Goal: Task Accomplishment & Management: Manage account settings

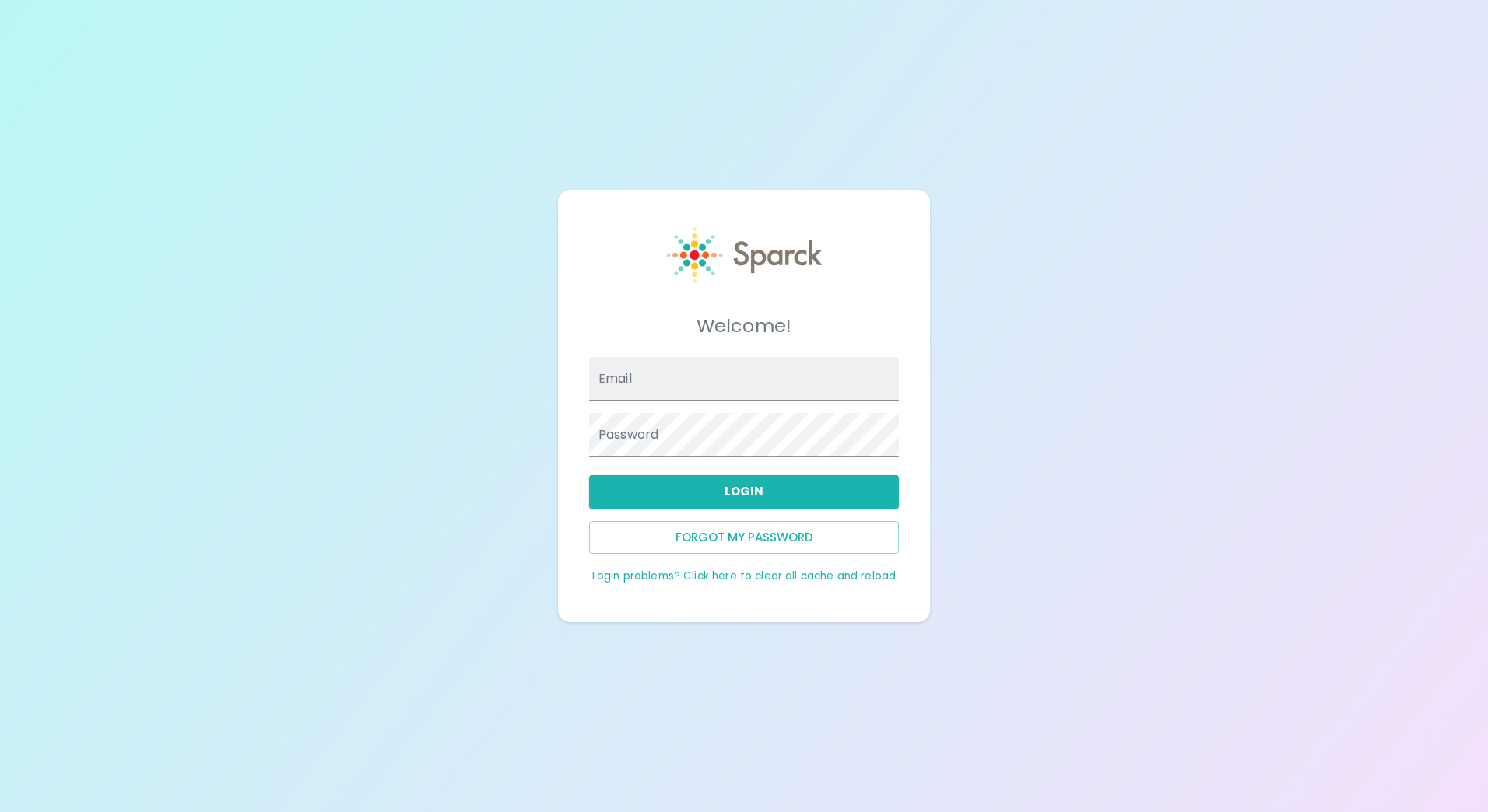
type input "[EMAIL_ADDRESS][DOMAIN_NAME]"
click at [584, 447] on div "Password" at bounding box center [738, 428] width 322 height 56
click at [579, 438] on div "Password" at bounding box center [738, 428] width 322 height 56
click at [1118, 470] on div "Welcome! Email spaz@sfbaycoffee.com Password Login Forgot my password Login pro…" at bounding box center [744, 406] width 1488 height 812
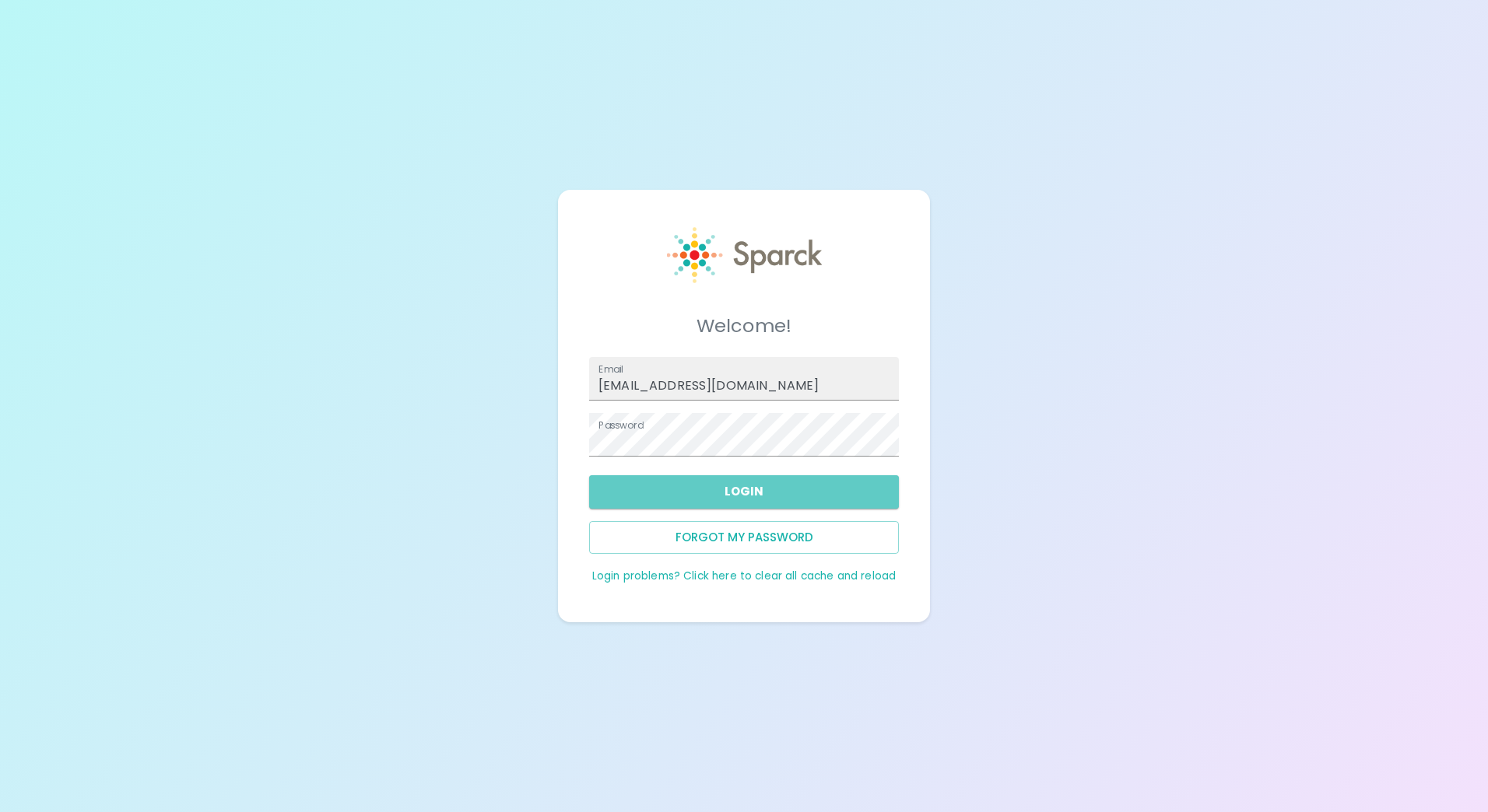
click at [752, 479] on button "Login" at bounding box center [744, 492] width 310 height 32
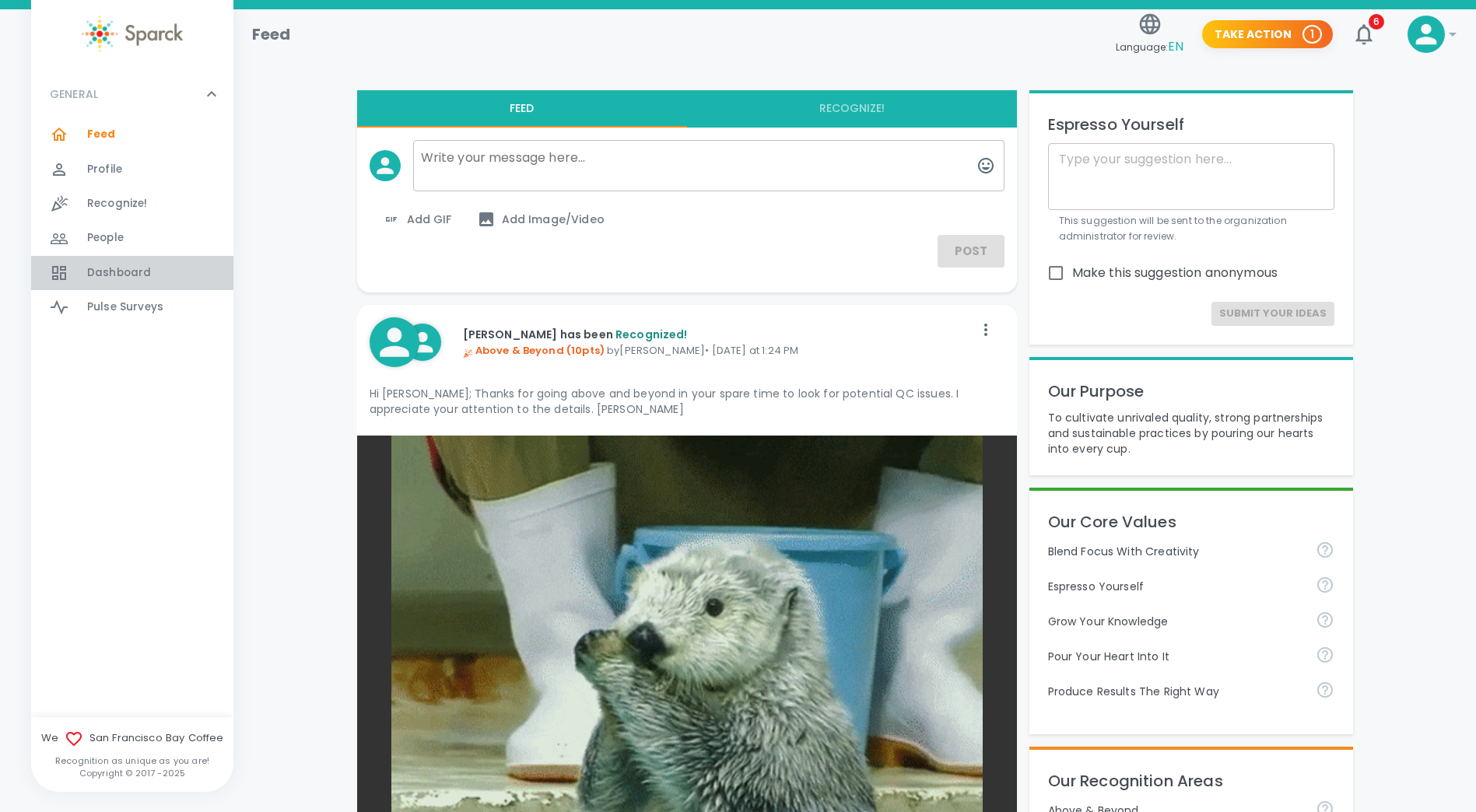
click at [114, 269] on span "Dashboard" at bounding box center [118, 273] width 64 height 15
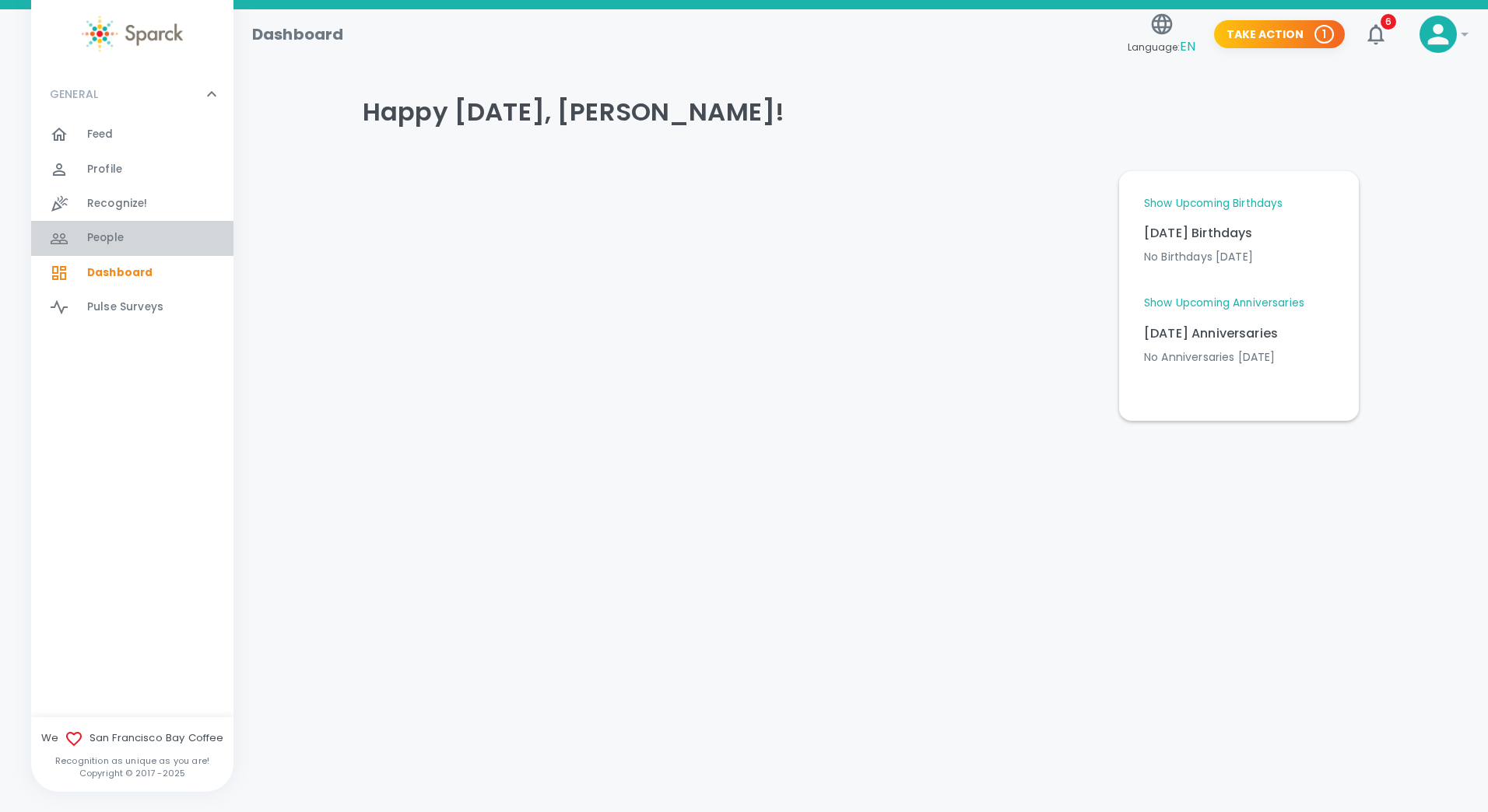
click at [106, 233] on span "People" at bounding box center [105, 238] width 37 height 15
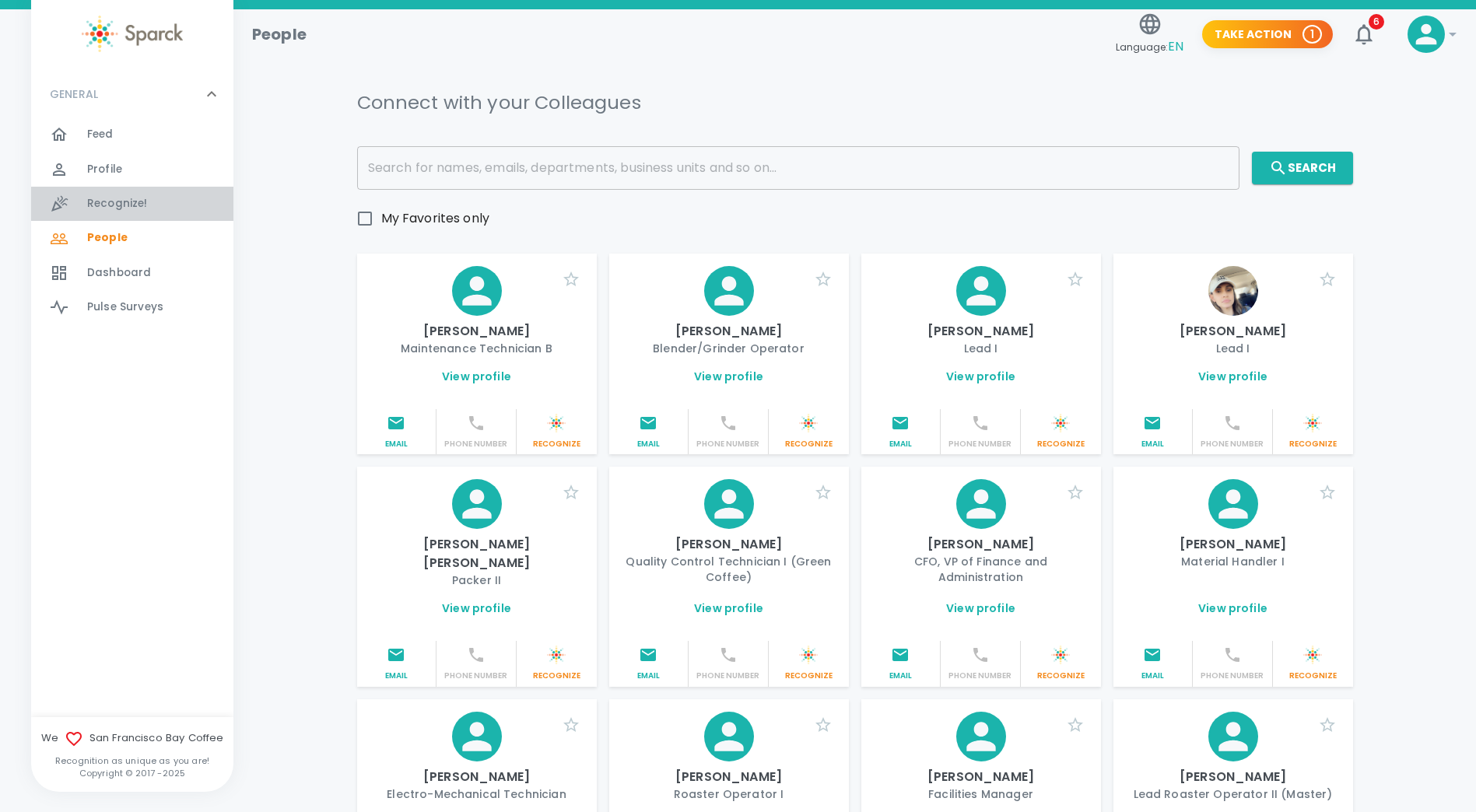
click at [111, 198] on span "Recognize!" at bounding box center [117, 204] width 61 height 15
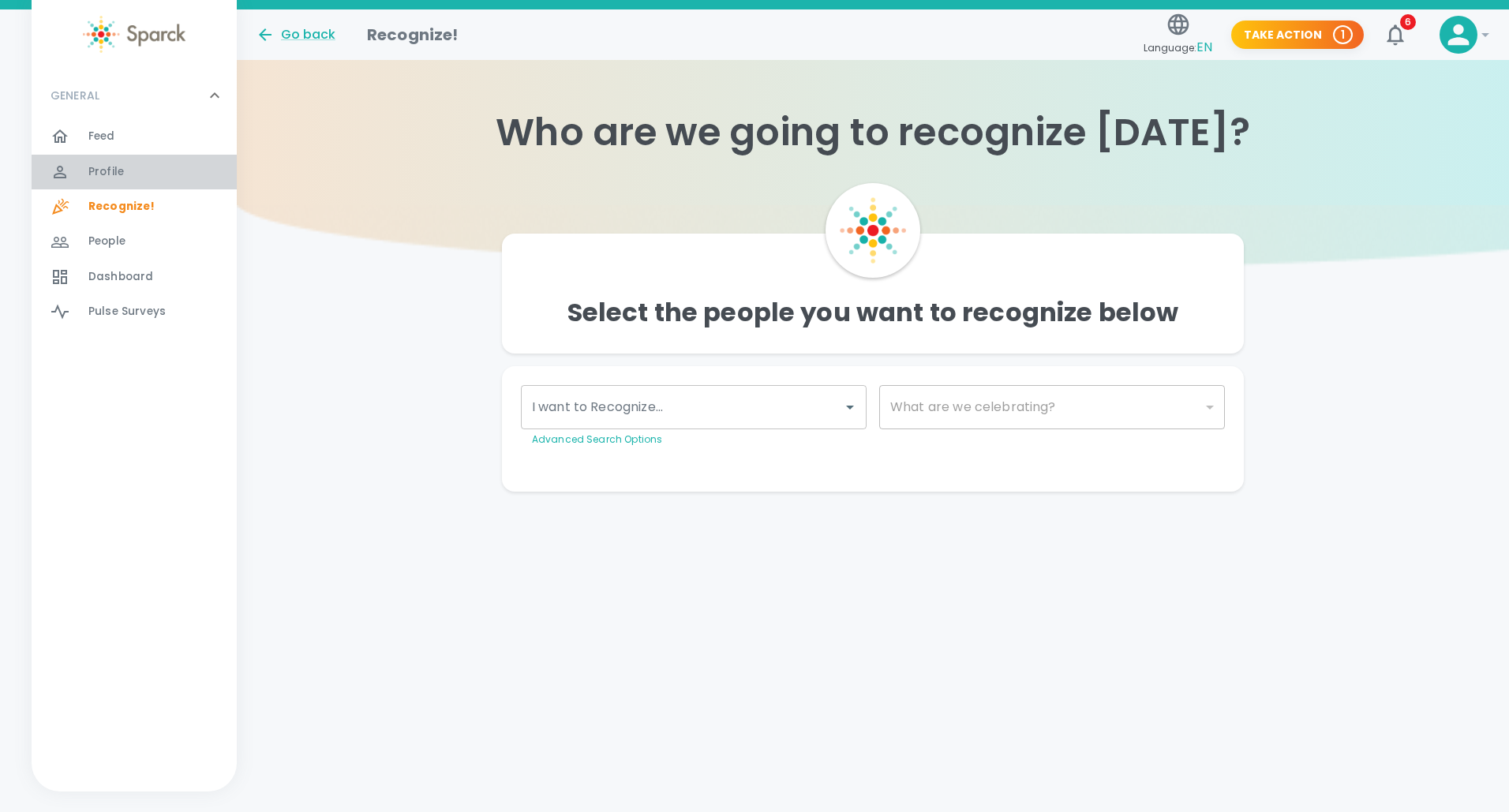
click at [113, 168] on span "Profile" at bounding box center [105, 171] width 35 height 16
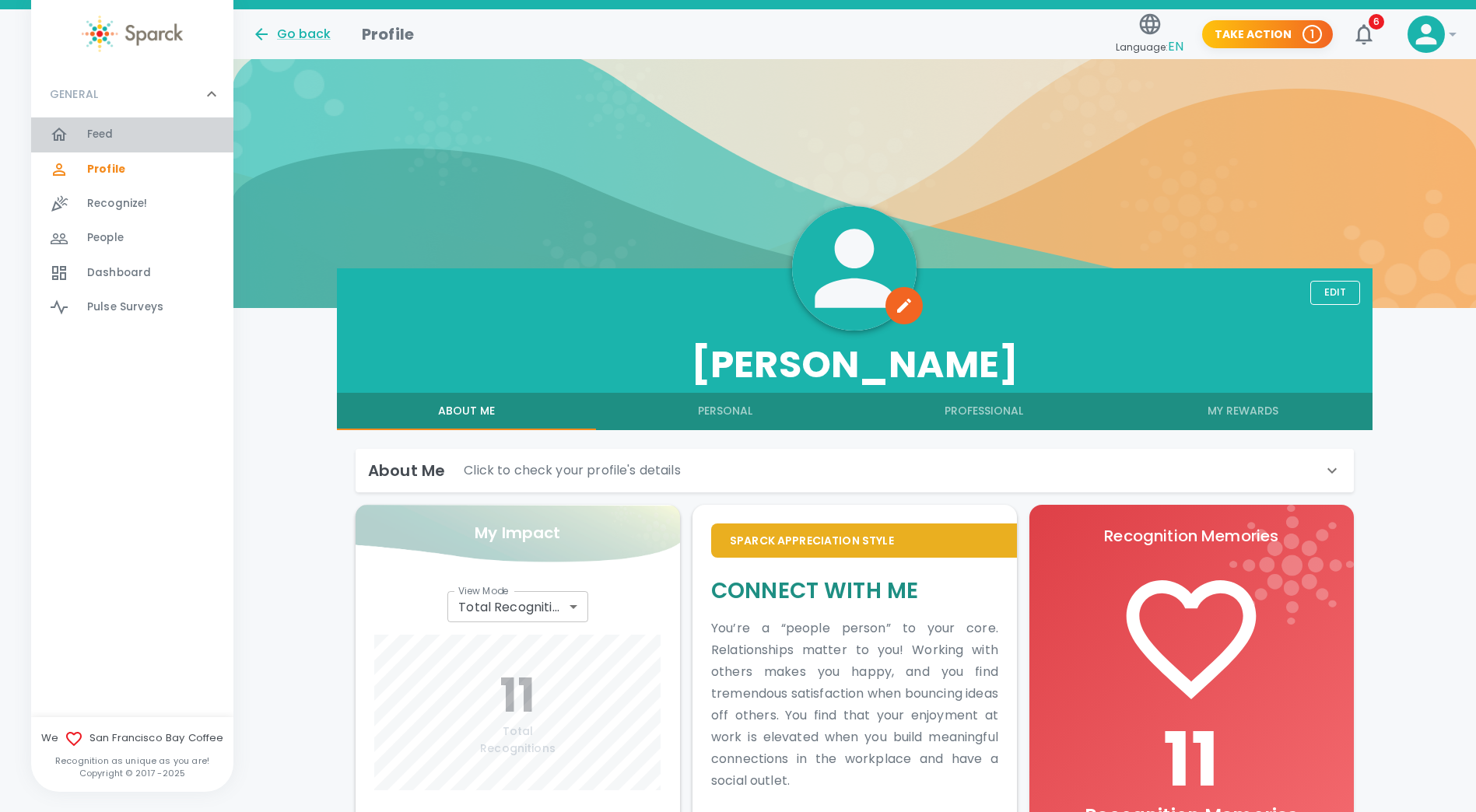
click at [103, 129] on span "Feed" at bounding box center [100, 134] width 27 height 15
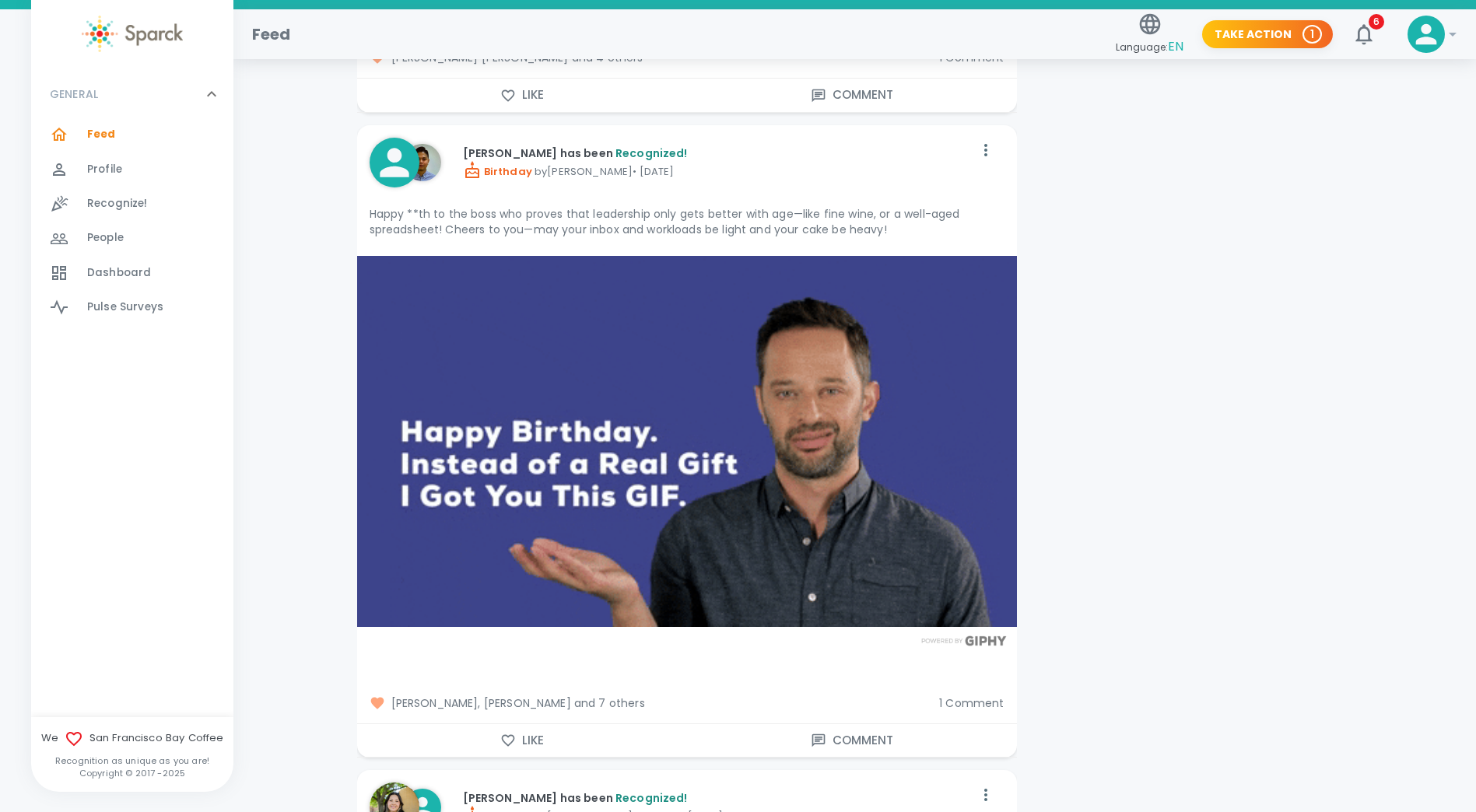
scroll to position [3779, 0]
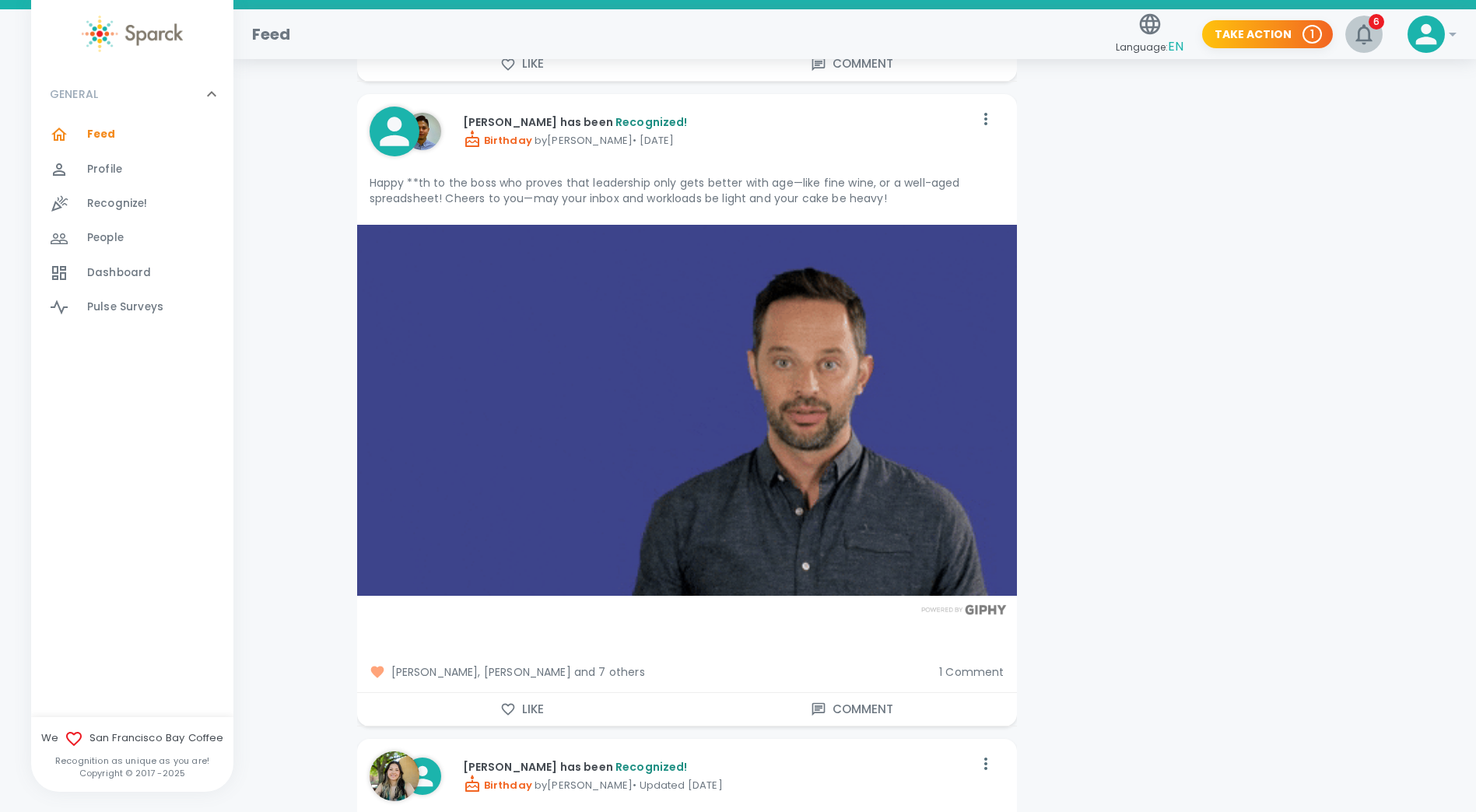
click at [1373, 14] on span "6" at bounding box center [1376, 21] width 15 height 15
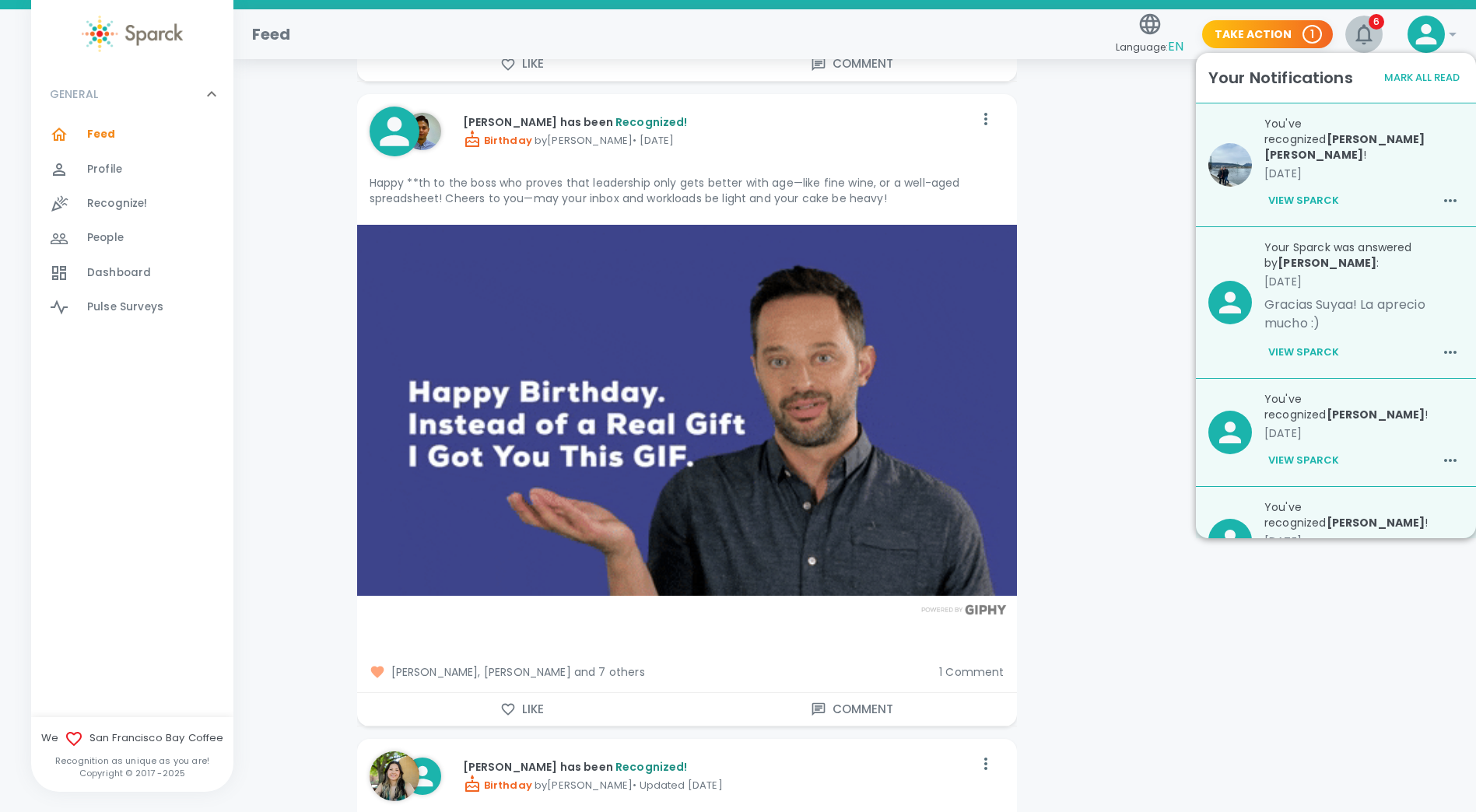
click at [1374, 16] on span "6" at bounding box center [1376, 21] width 15 height 15
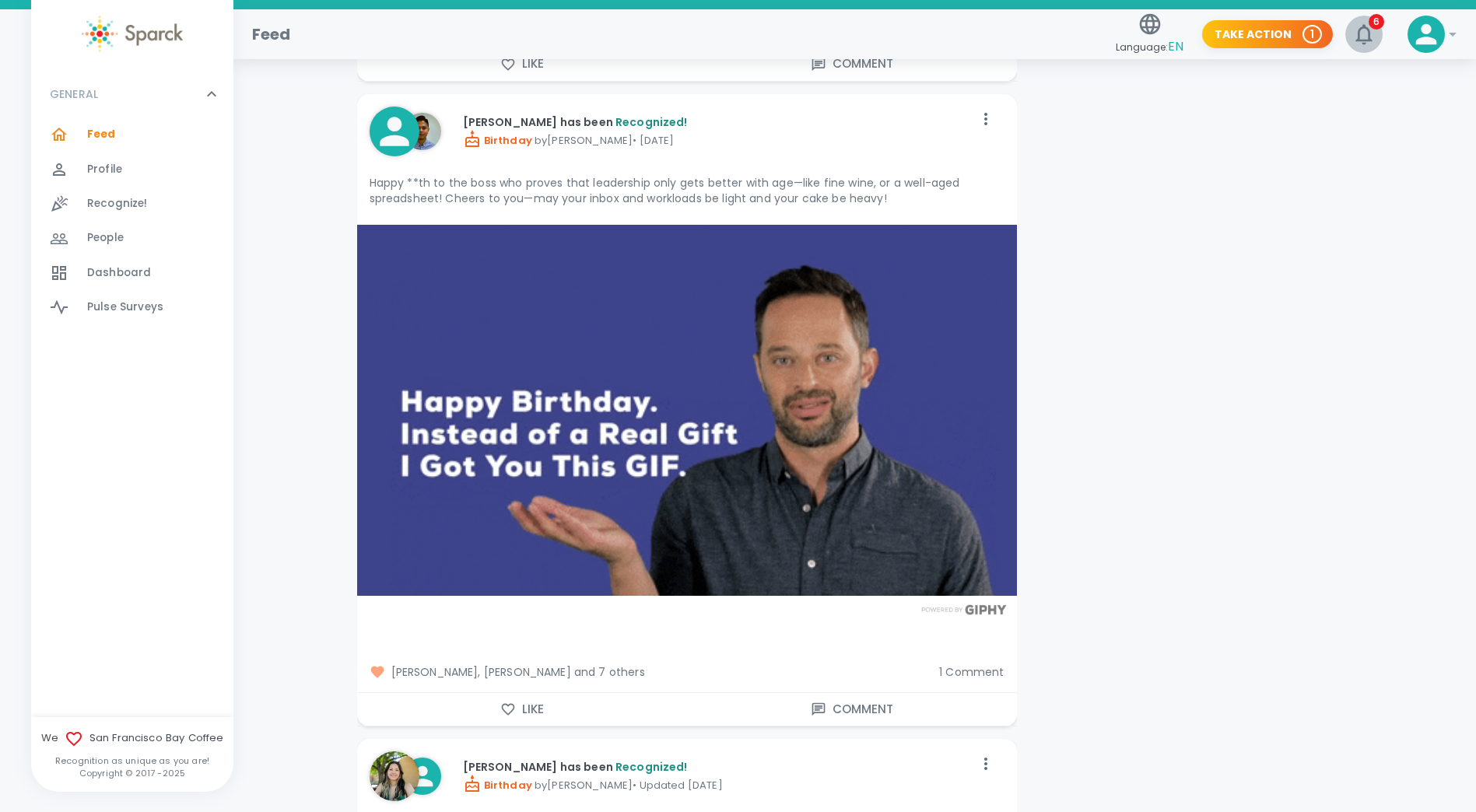
click at [1374, 16] on span "6" at bounding box center [1376, 21] width 15 height 15
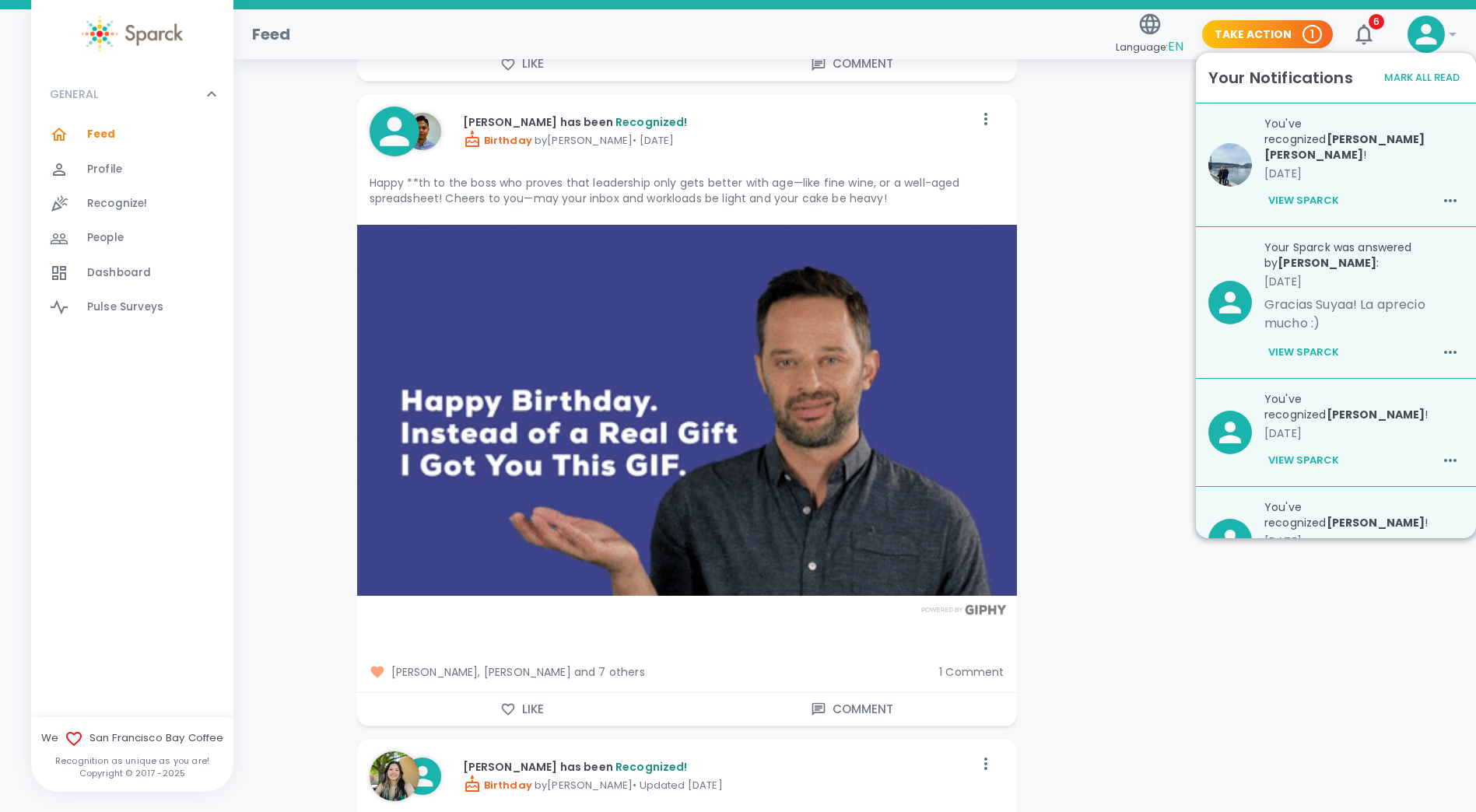
click at [1444, 199] on icon "button" at bounding box center [1450, 200] width 12 height 3
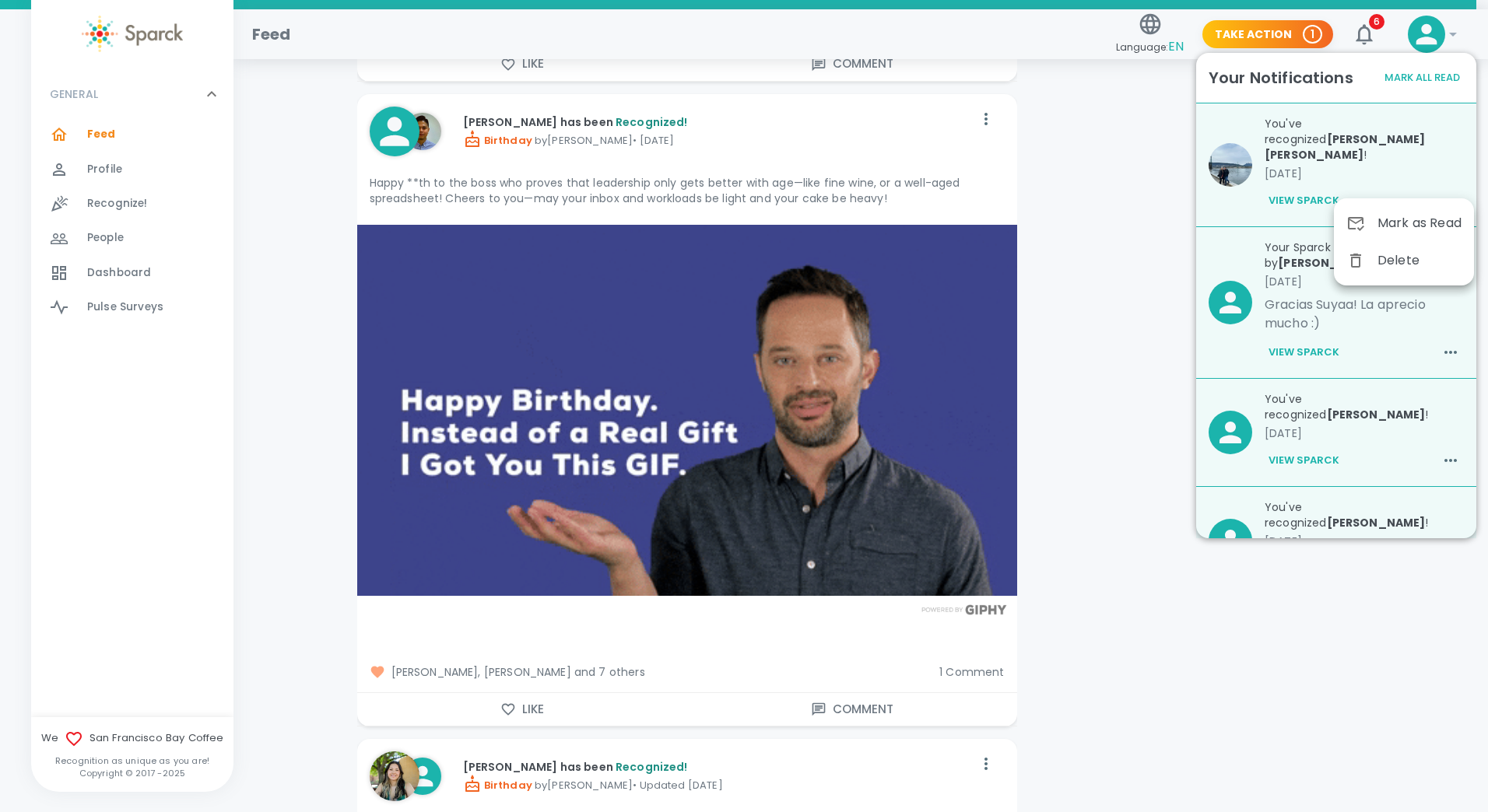
click at [1112, 170] on div at bounding box center [744, 406] width 1488 height 812
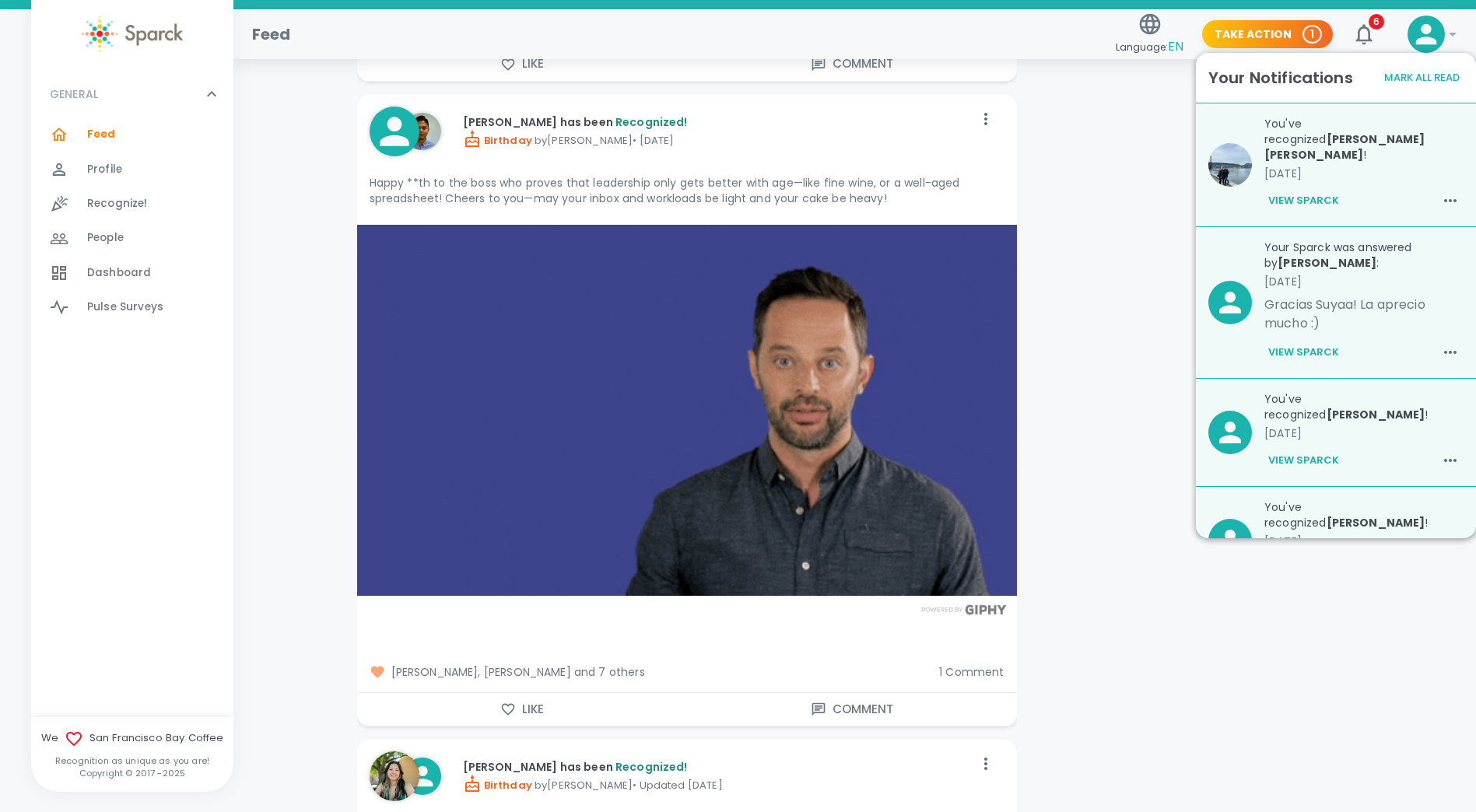
click at [103, 128] on span "Feed" at bounding box center [101, 134] width 28 height 15
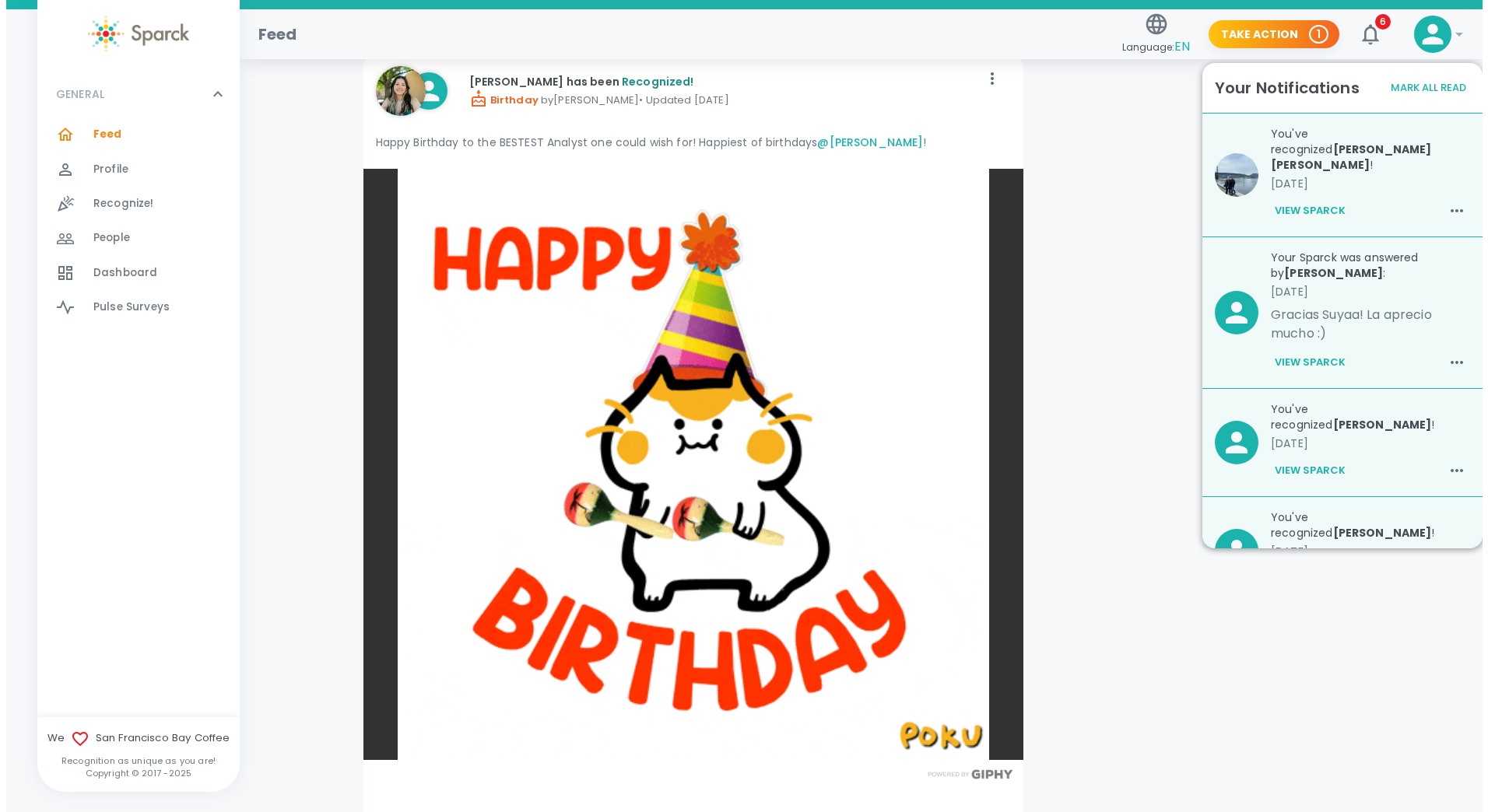
scroll to position [4484, 0]
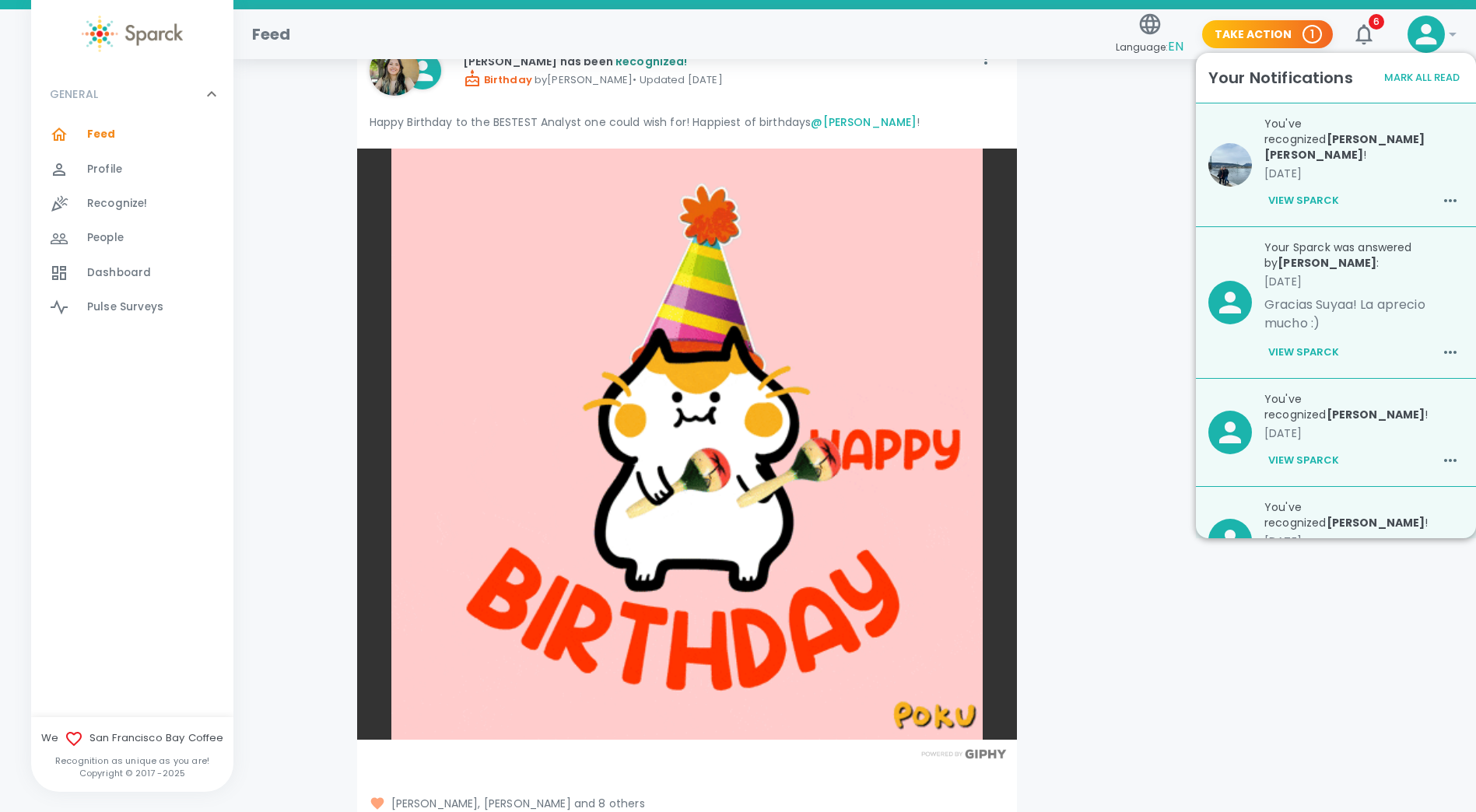
click at [1426, 30] on icon at bounding box center [1427, 35] width 21 height 21
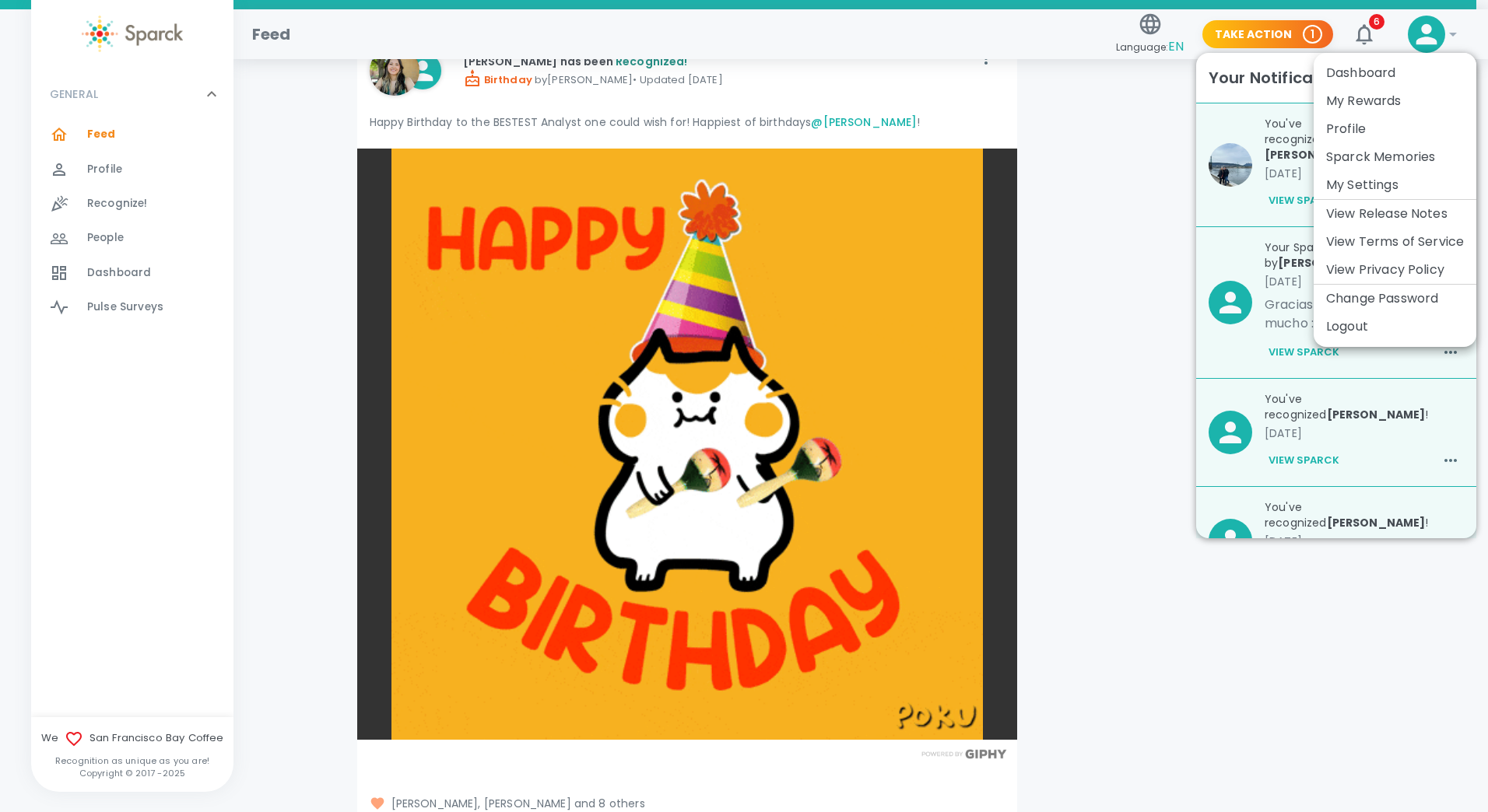
click at [1349, 324] on li "Logout" at bounding box center [1395, 327] width 162 height 28
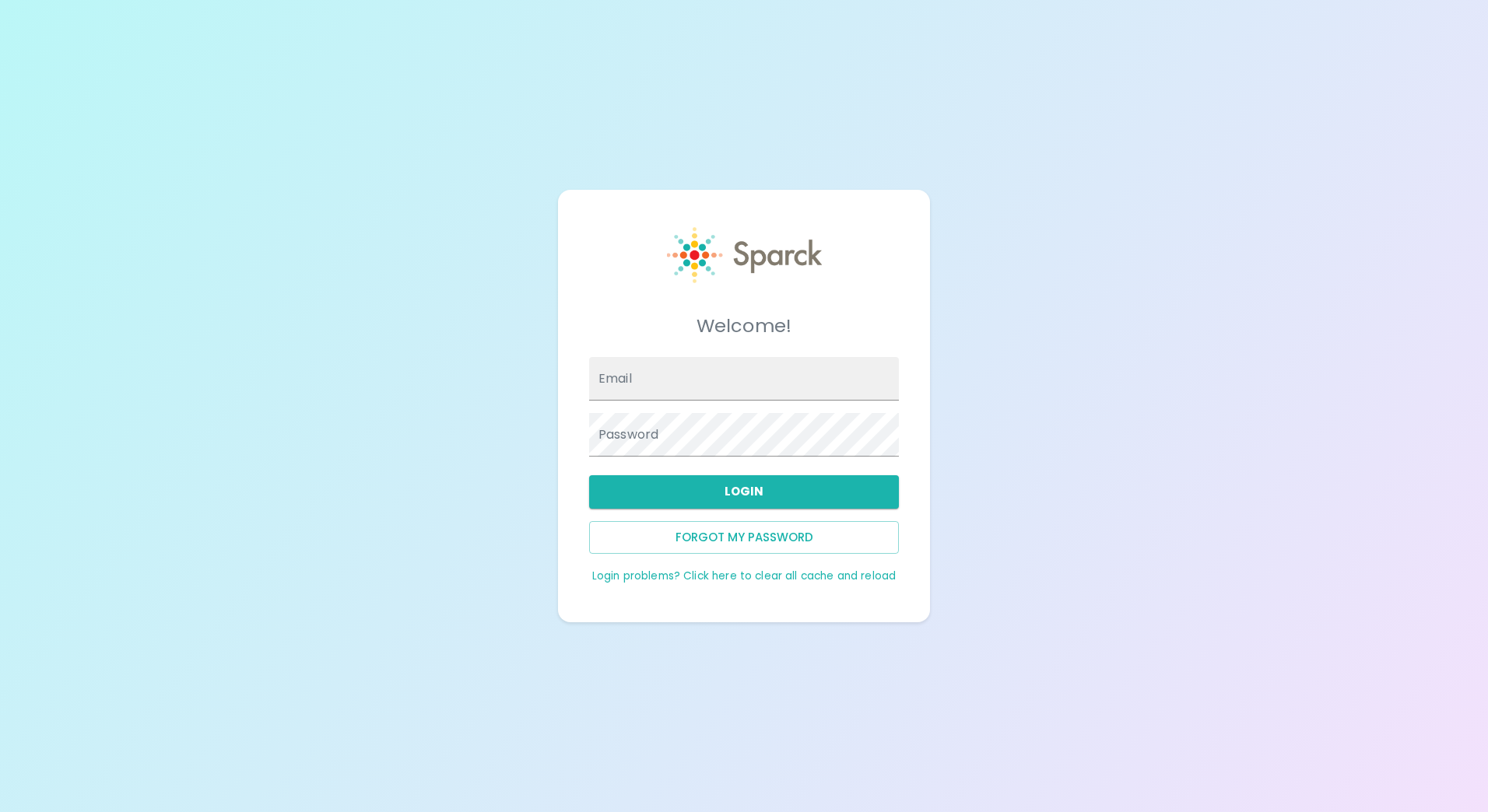
type input "spaz@sfbaycoffee.com"
